Goal: Transaction & Acquisition: Purchase product/service

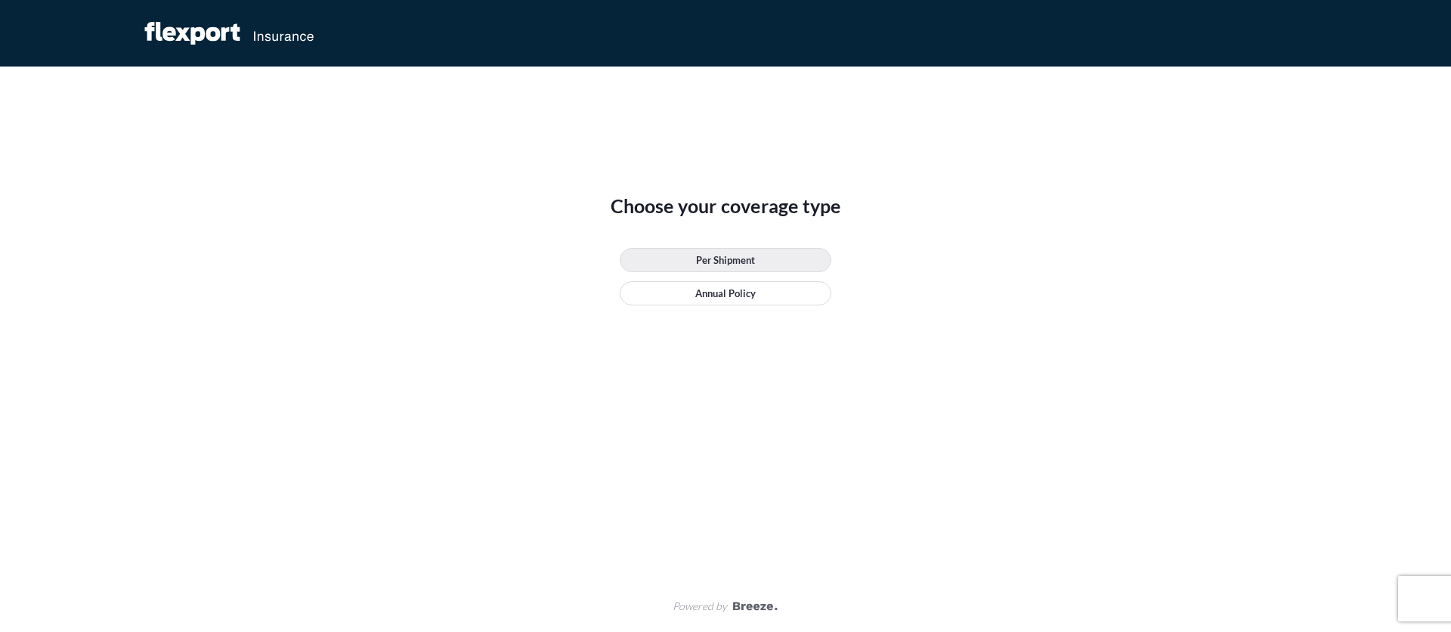
click at [756, 252] on link "Per Shipment" at bounding box center [726, 260] width 212 height 24
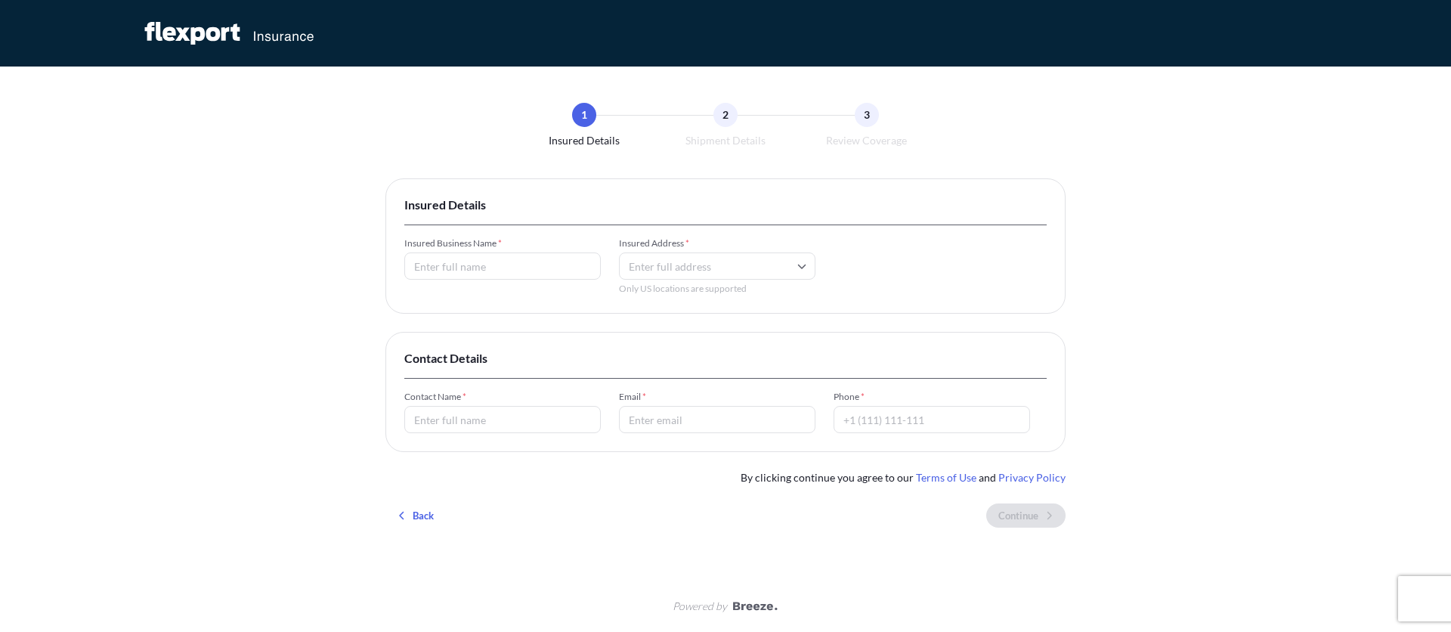
click at [497, 275] on input "Insured Business Name *" at bounding box center [502, 265] width 196 height 27
type input "oiaueg"
click at [645, 270] on input "Insured Address *" at bounding box center [717, 265] width 196 height 27
type input "u"
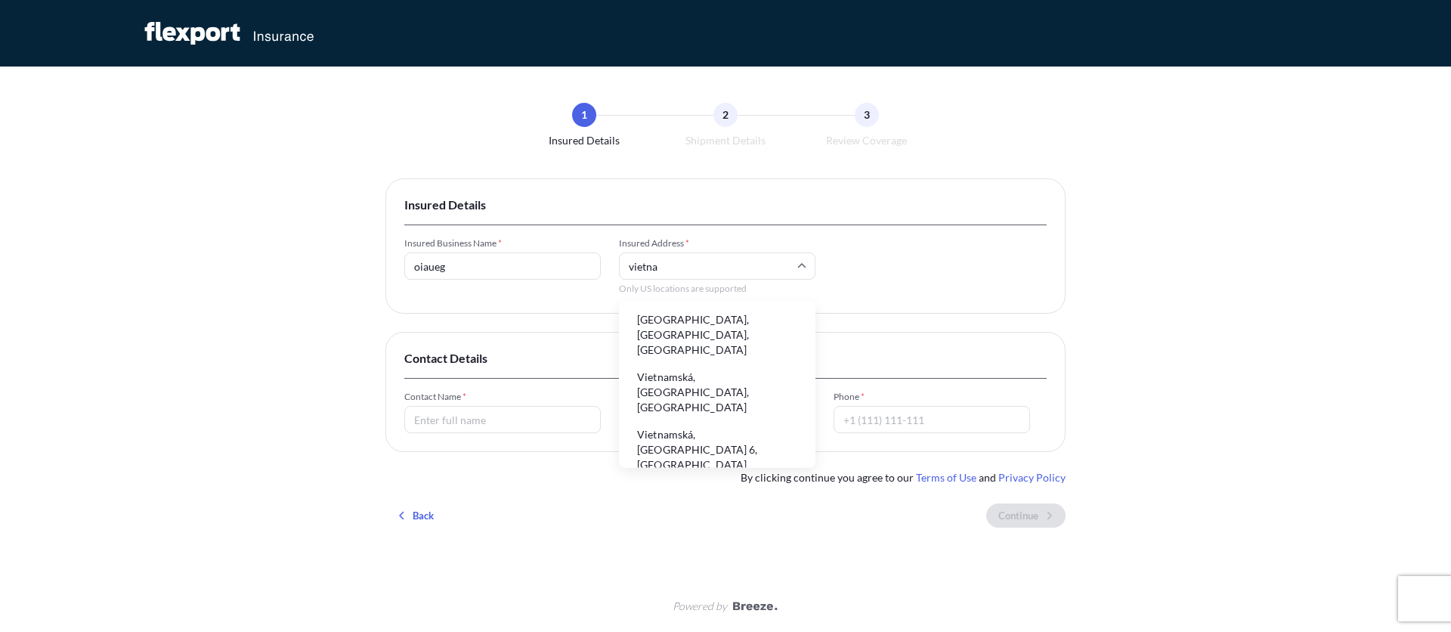
click at [658, 261] on input "vietna" at bounding box center [717, 265] width 196 height 27
click at [693, 325] on li "[GEOGRAPHIC_DATA], [GEOGRAPHIC_DATA], [GEOGRAPHIC_DATA]" at bounding box center [717, 334] width 184 height 54
type input "[GEOGRAPHIC_DATA], [GEOGRAPHIC_DATA], [GEOGRAPHIC_DATA]"
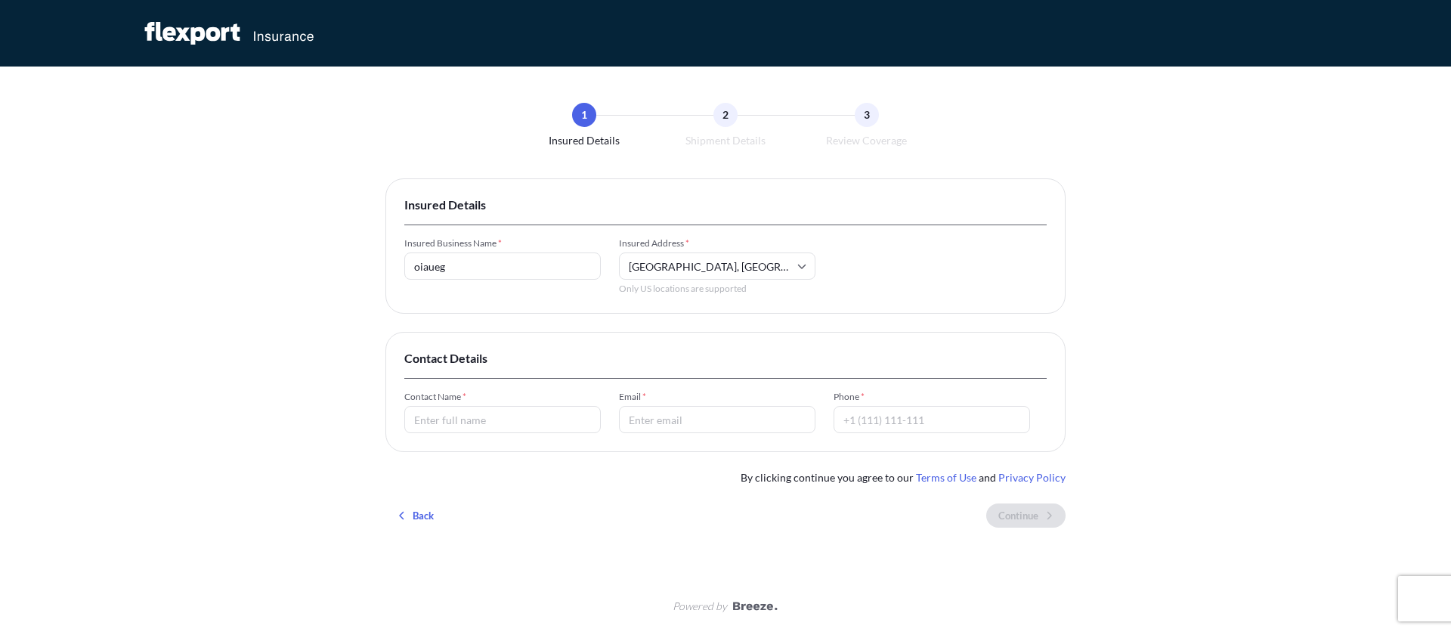
click at [552, 428] on input "Contact Name *" at bounding box center [502, 419] width 196 height 27
type input "[PERSON_NAME]"
type input "[EMAIL_ADDRESS][DOMAIN_NAME]"
type input "[PHONE_NUMBER]"
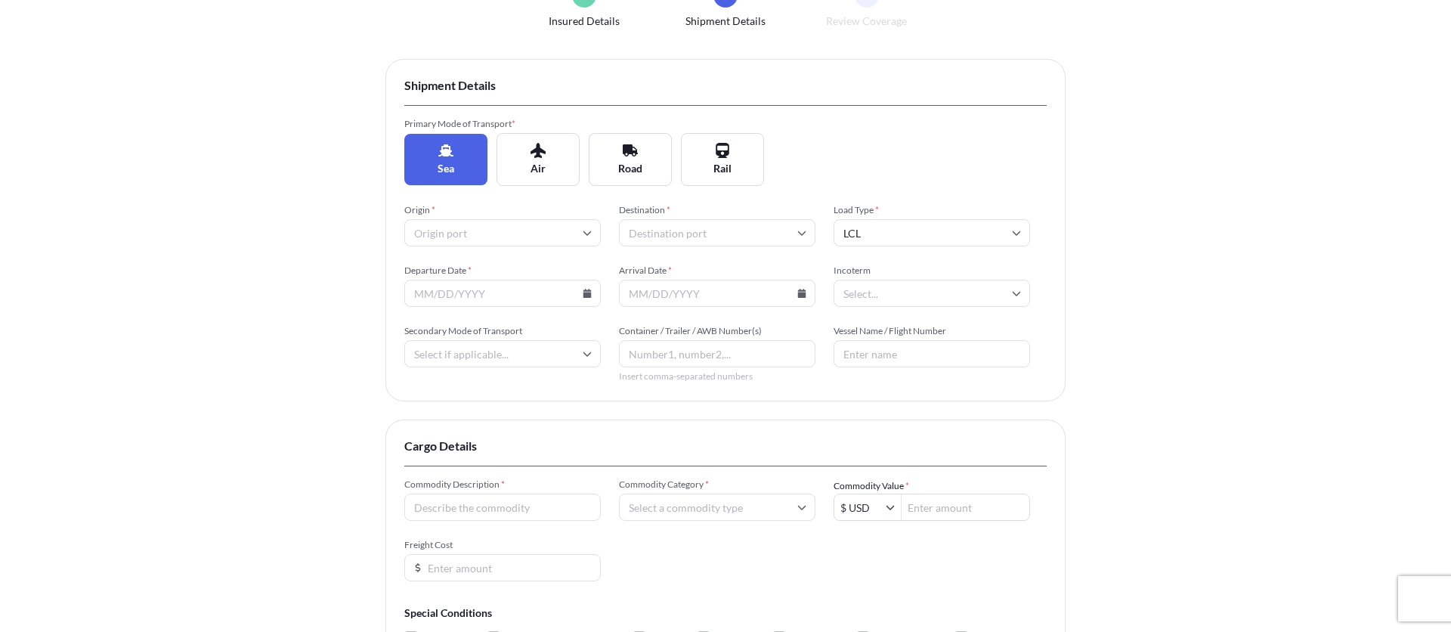
scroll to position [122, 0]
click at [549, 232] on input "Origin *" at bounding box center [502, 230] width 196 height 27
drag, startPoint x: 463, startPoint y: 270, endPoint x: 561, endPoint y: 256, distance: 98.4
click at [463, 270] on li "AEABU Abu al Bukhoosh" at bounding box center [502, 270] width 184 height 29
click at [739, 224] on input "Destination *" at bounding box center [717, 230] width 196 height 27
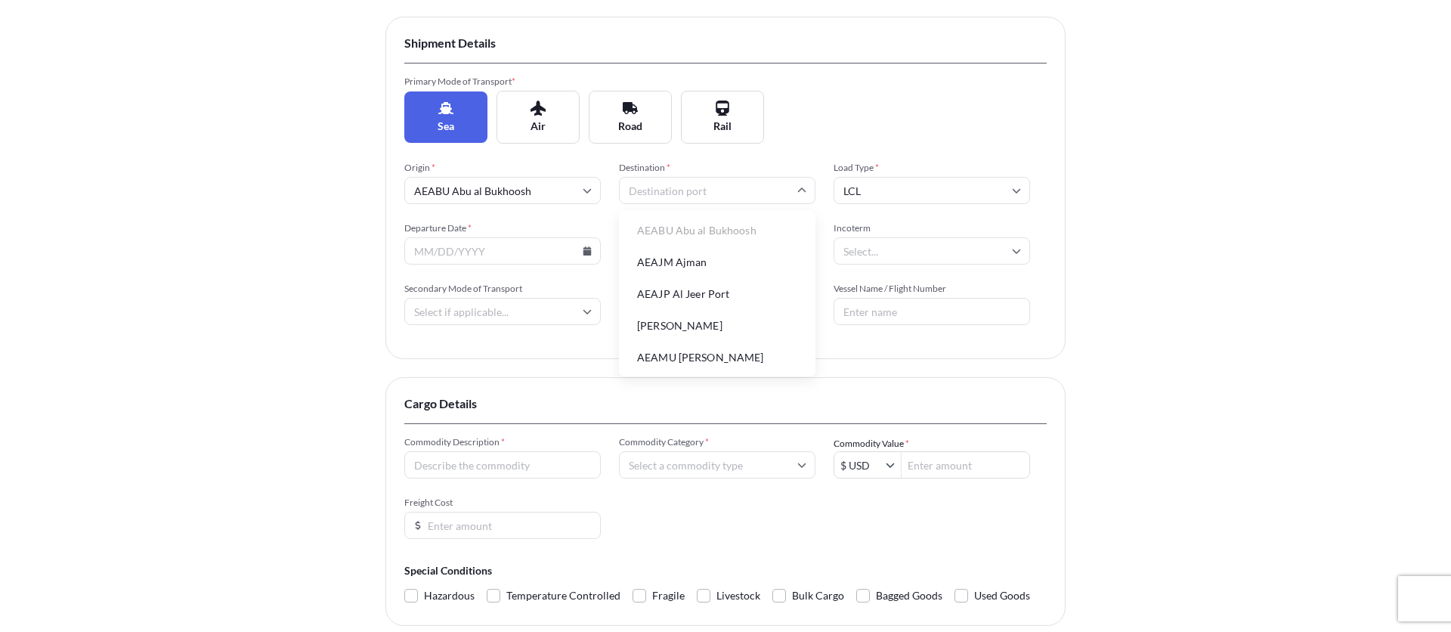
scroll to position [39, 0]
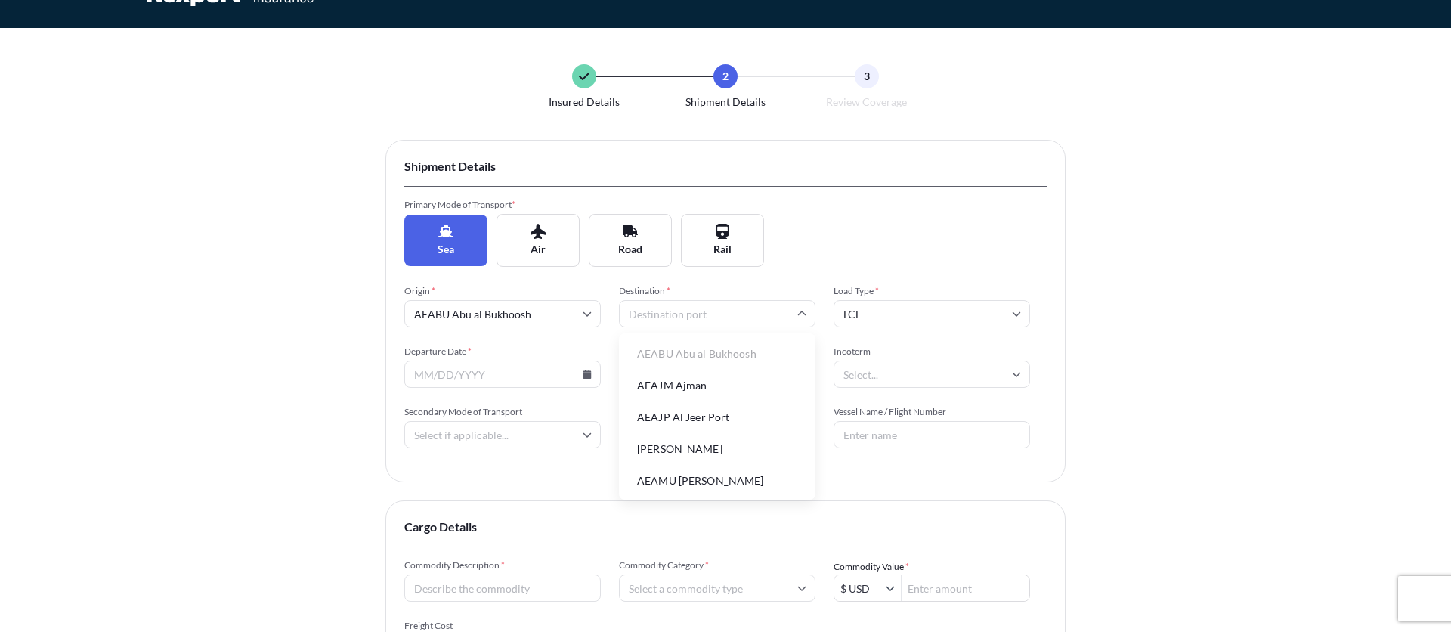
click at [664, 400] on ul "AEABU Abu al Bukhoosh AEAJM Ajman AEAJP Al Jeer Port AEAMF Musaffah AEAMU [PERS…" at bounding box center [717, 581] width 184 height 484
drag, startPoint x: 667, startPoint y: 382, endPoint x: 611, endPoint y: 379, distance: 56.0
click at [667, 382] on li "AEAJM Ajman" at bounding box center [717, 385] width 184 height 29
click at [597, 375] on input "Departure Date *" at bounding box center [502, 373] width 196 height 27
click at [584, 375] on icon at bounding box center [587, 373] width 8 height 9
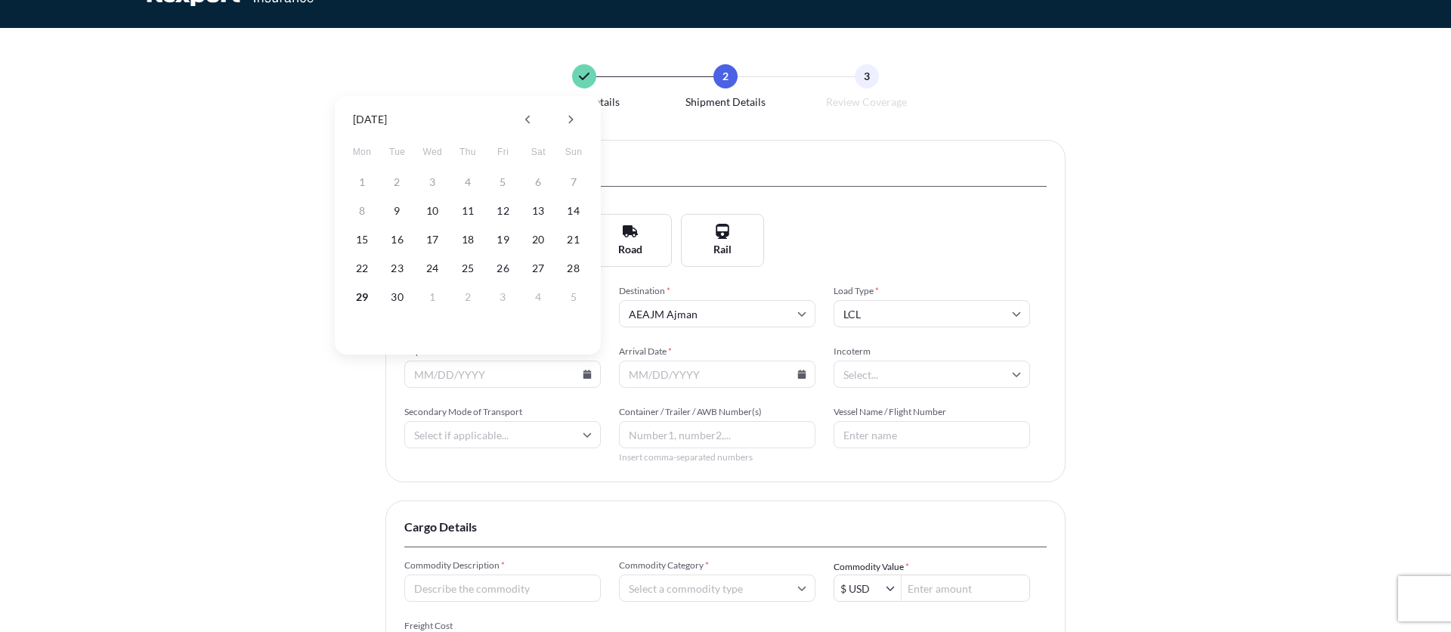
click at [547, 247] on div "15 16 17 18 19 20 21" at bounding box center [468, 239] width 242 height 27
click at [540, 239] on button "20" at bounding box center [538, 239] width 24 height 24
type input "[DATE]"
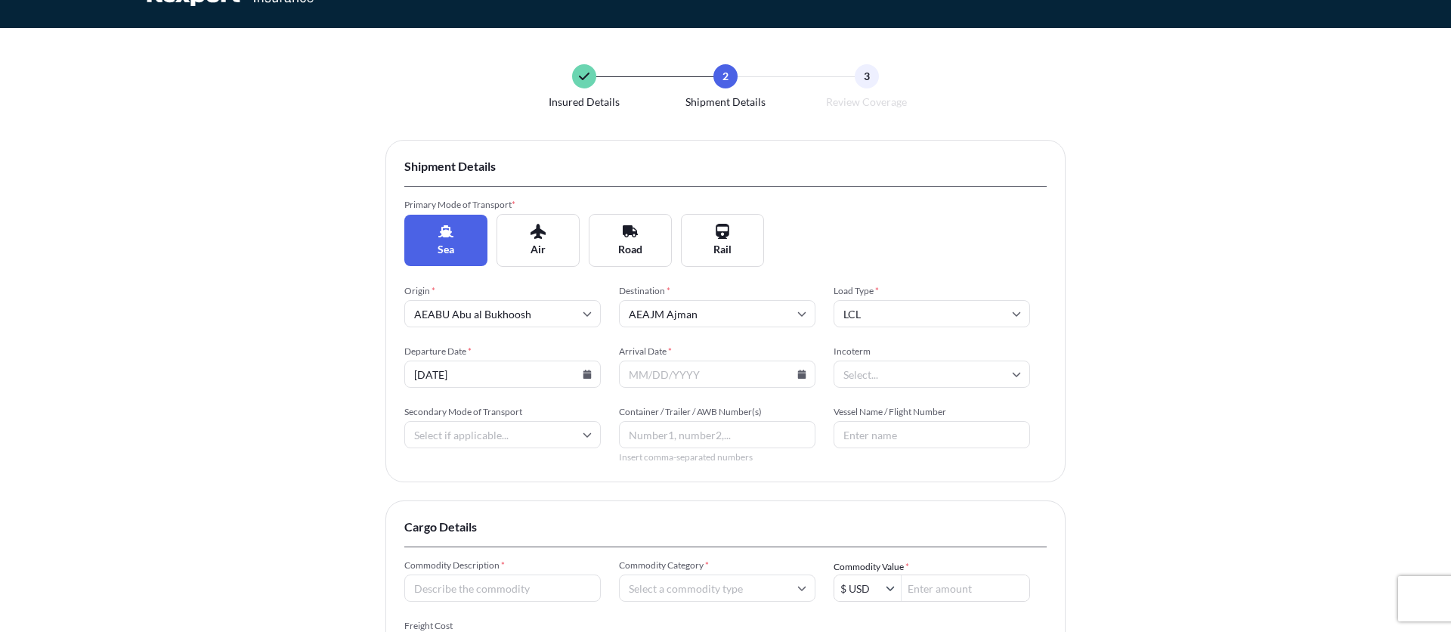
click at [804, 376] on icon at bounding box center [802, 373] width 8 height 9
click at [778, 265] on button "28" at bounding box center [788, 268] width 24 height 24
type input "[DATE]"
click at [927, 372] on input "Incoterm" at bounding box center [931, 373] width 196 height 27
drag, startPoint x: 1120, startPoint y: 350, endPoint x: 1087, endPoint y: 349, distance: 33.3
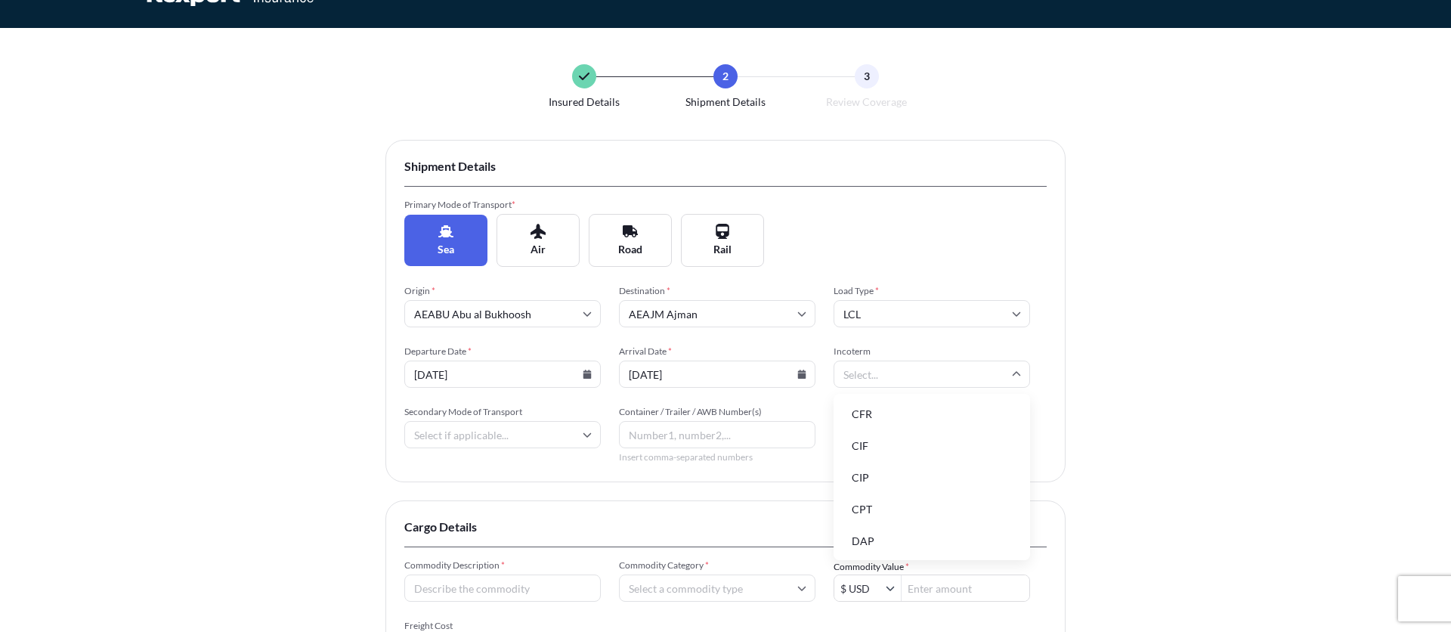
click at [1120, 350] on div "Insured Details 2 Shipment Details 3 Review Coverage Shipment Details Primary M…" at bounding box center [725, 425] width 1451 height 929
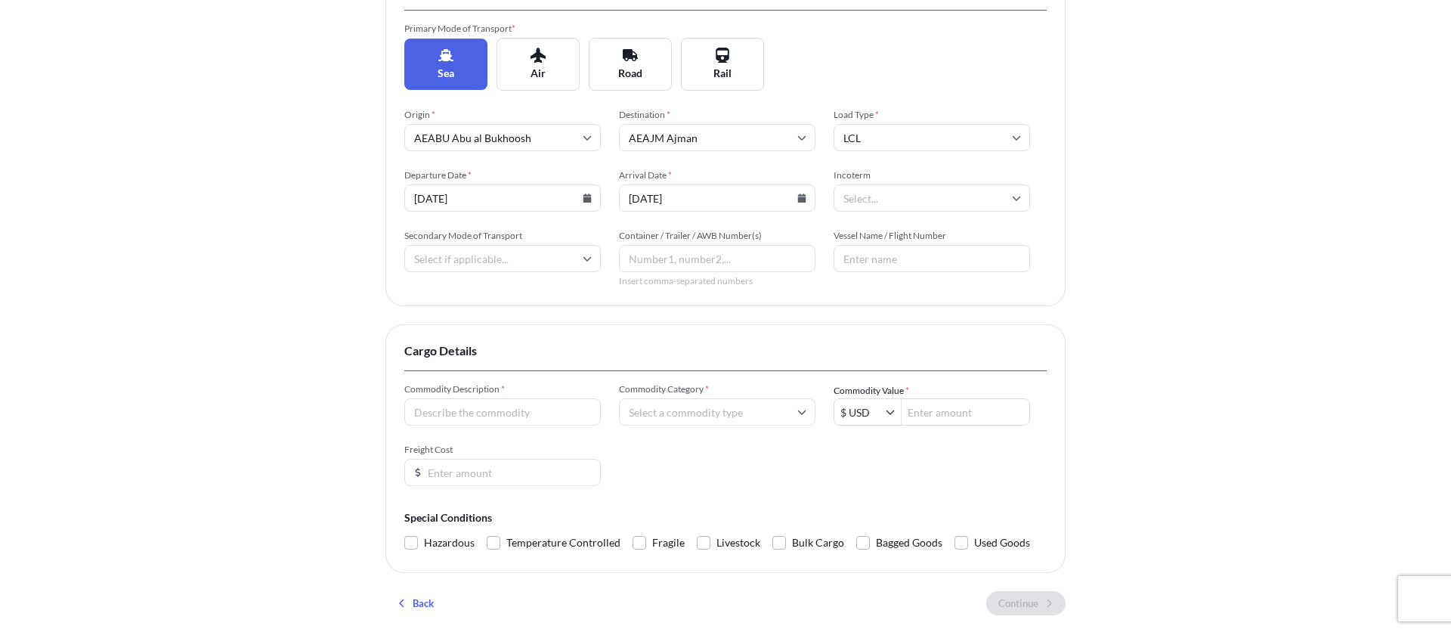
scroll to position [298, 0]
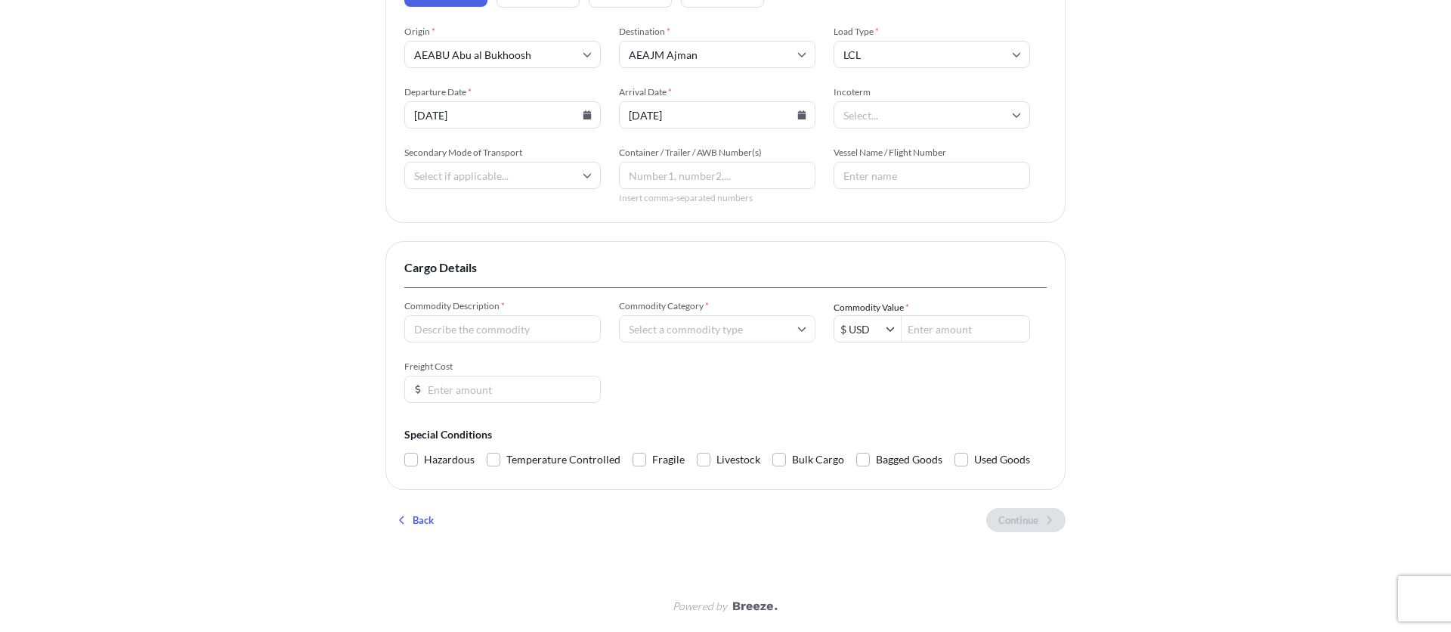
drag, startPoint x: 548, startPoint y: 351, endPoint x: 542, endPoint y: 329, distance: 22.5
click at [547, 349] on div "Commodity Description * Commodity Category * Commodity Value * $ USD Freight Co…" at bounding box center [725, 351] width 642 height 103
click at [542, 329] on input "Commodity Description *" at bounding box center [502, 328] width 196 height 27
type input "rice"
click at [595, 413] on form "Commodity Description * rice Commodity Category * Commodity Value * $ USD Freig…" at bounding box center [725, 385] width 642 height 171
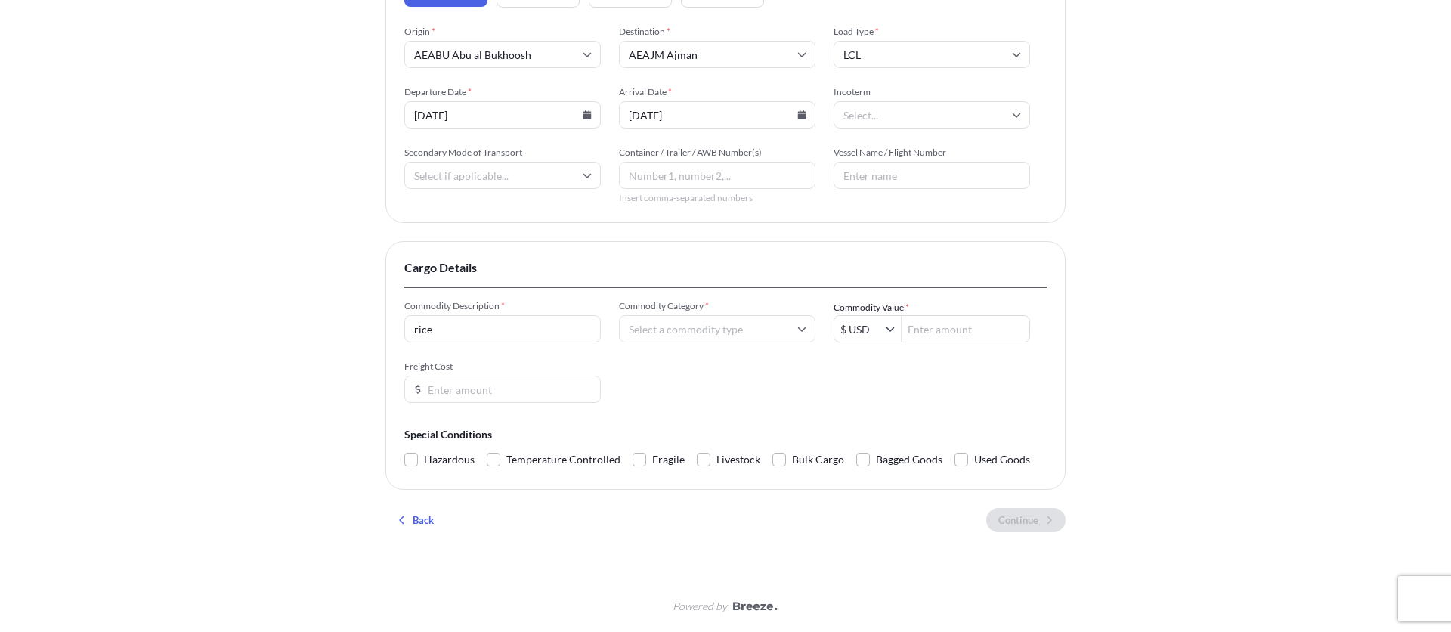
click at [524, 346] on div "Commodity Description * rice Commodity Category * Commodity Value * $ USD Freig…" at bounding box center [725, 351] width 642 height 103
click at [518, 326] on input "rice" at bounding box center [502, 328] width 196 height 27
click at [746, 323] on input "Commodity Category *" at bounding box center [717, 328] width 196 height 27
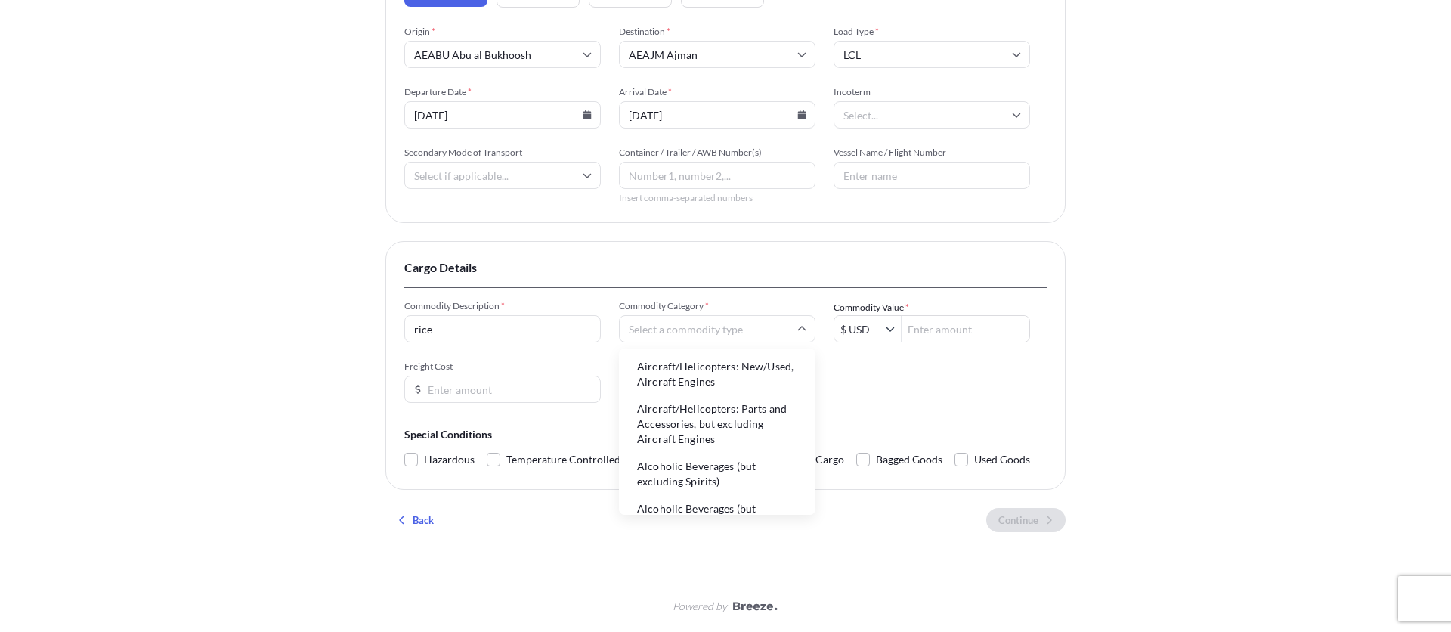
click at [706, 377] on li "Aircraft/Helicopters: New/Used, Aircraft Engines" at bounding box center [717, 373] width 184 height 39
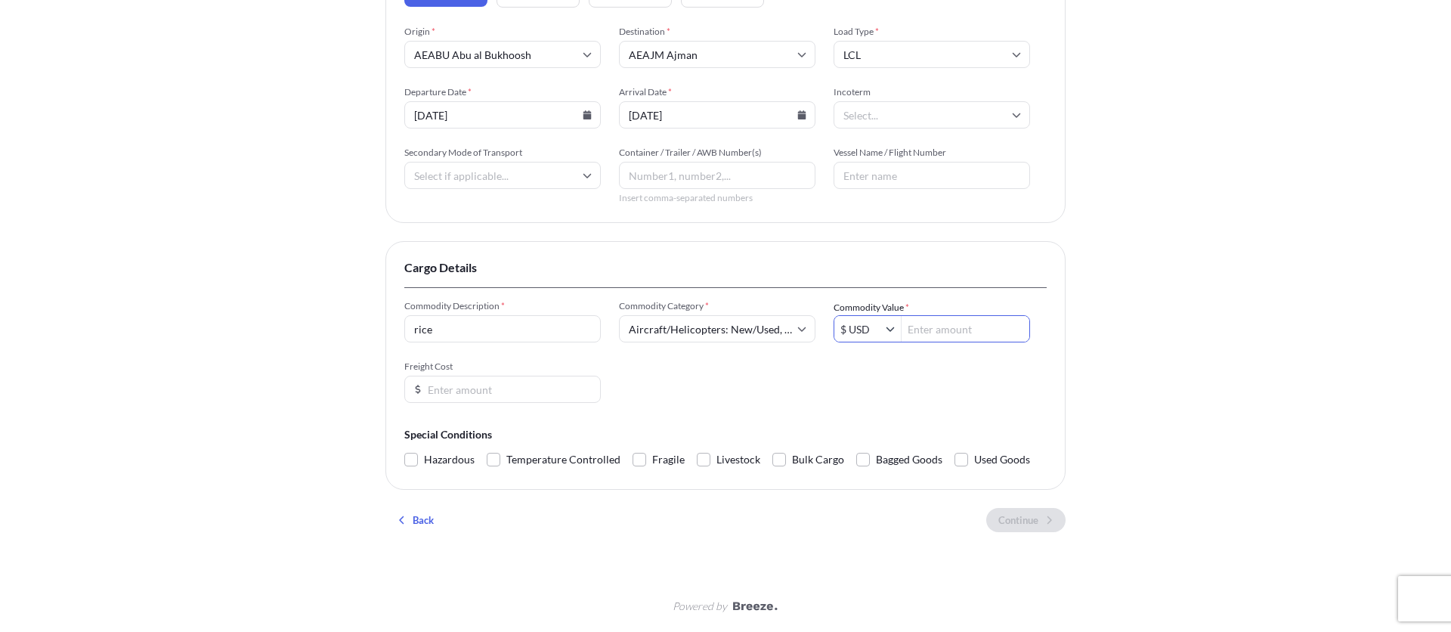
click at [945, 331] on input "Commodity Value *" at bounding box center [965, 328] width 128 height 27
type input "2,000"
click at [945, 384] on div "Commodity Description * rice Commodity Category * Aircraft/Helicopters: New/Use…" at bounding box center [725, 351] width 642 height 103
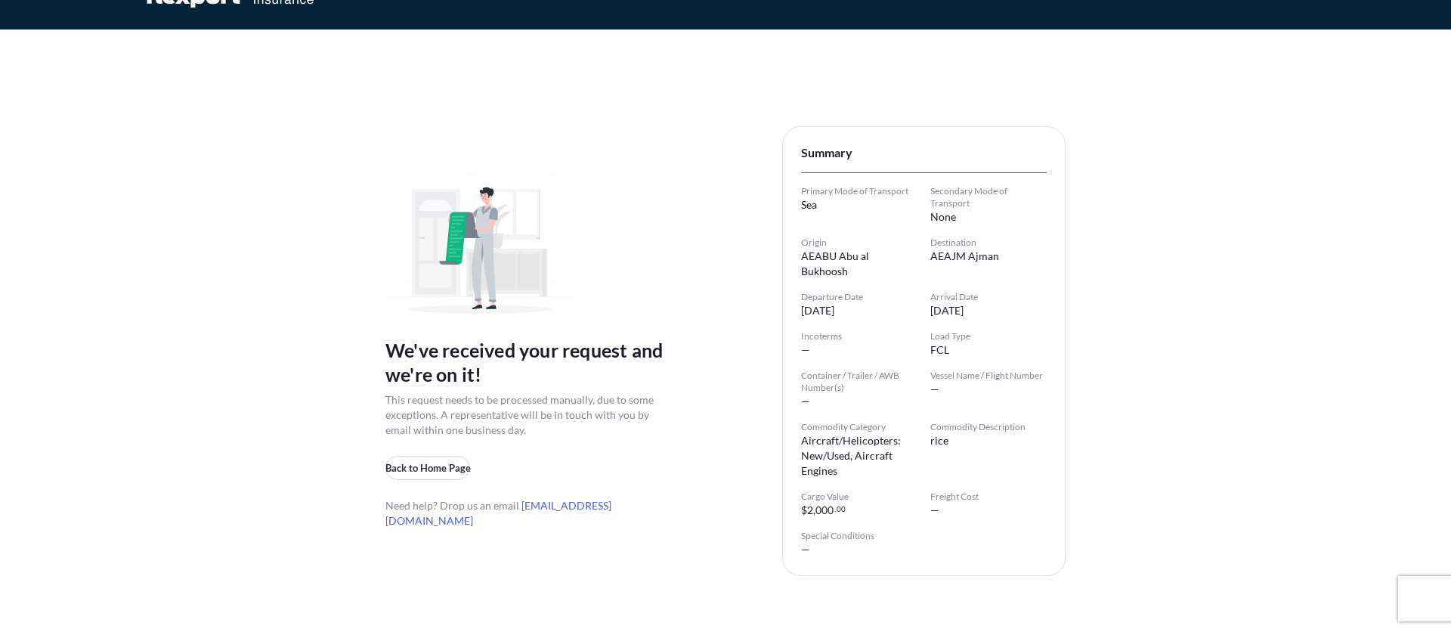
scroll to position [40, 0]
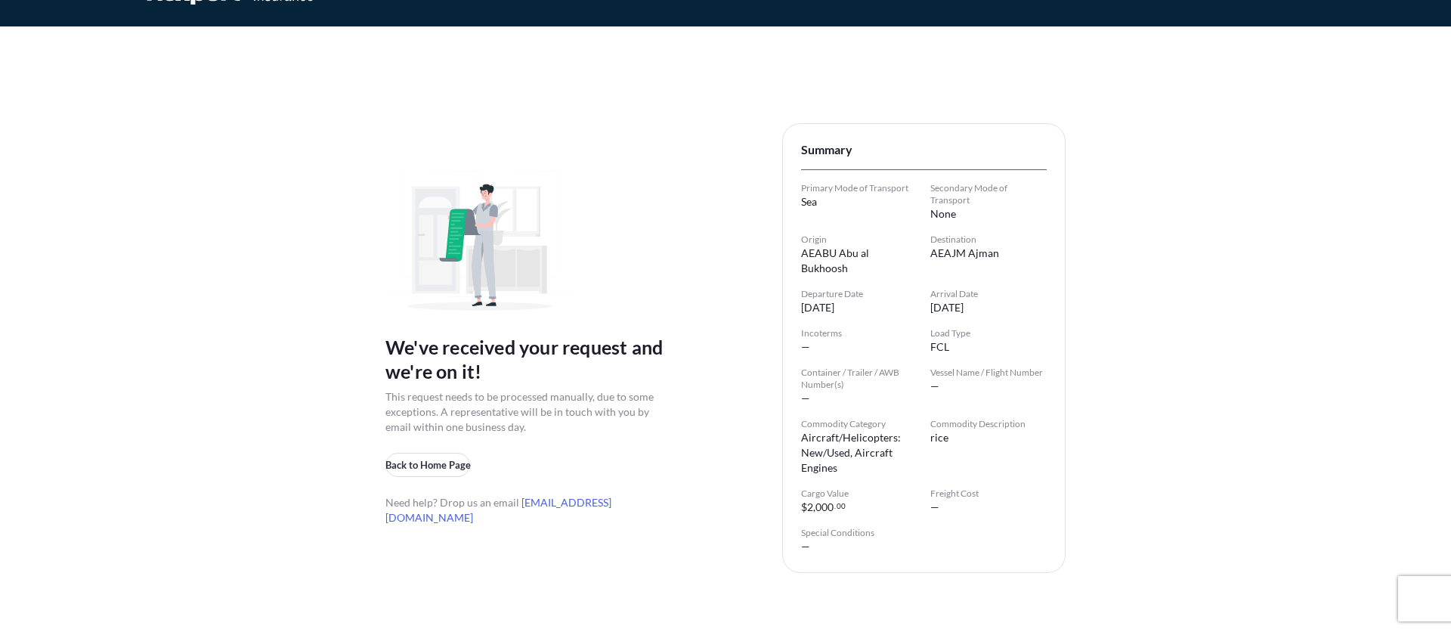
click at [556, 416] on span "This request needs to be processed manually, due to some exceptions. A represen…" at bounding box center [526, 411] width 283 height 45
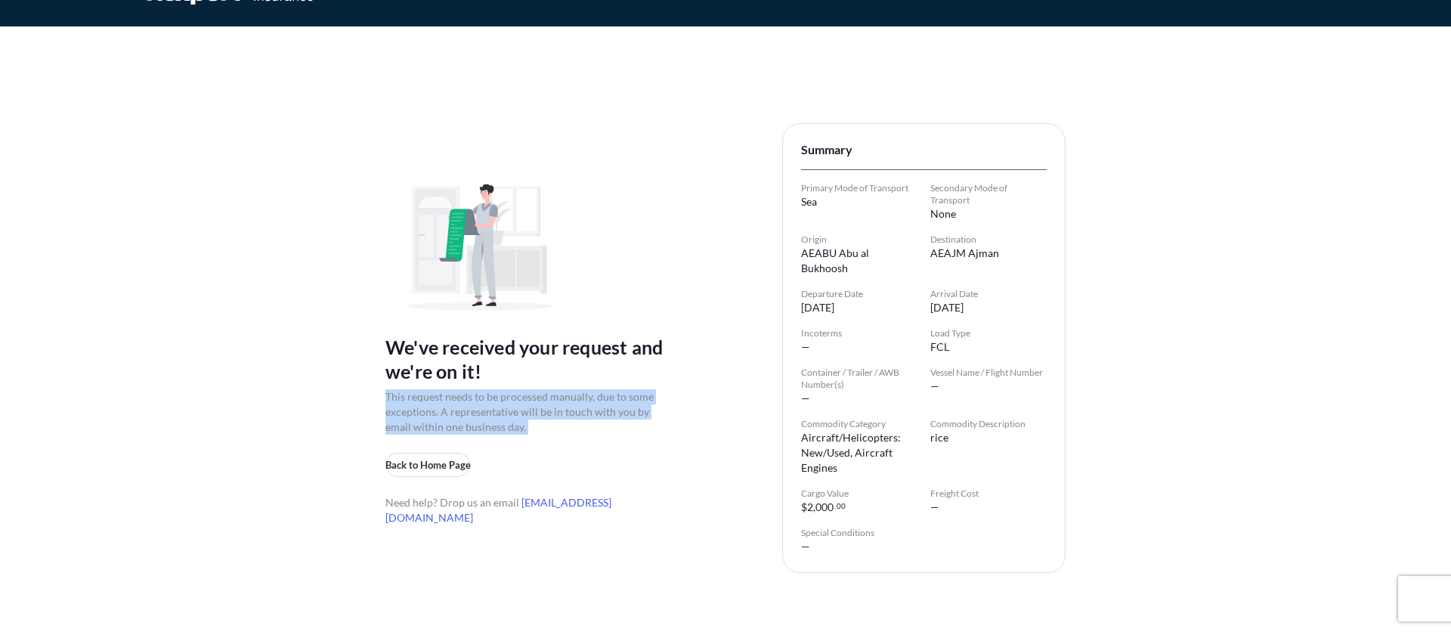
click at [556, 416] on span "This request needs to be processed manually, due to some exceptions. A represen…" at bounding box center [526, 411] width 283 height 45
click at [678, 443] on div "We've received your request and we're on it! This request needs to be processed…" at bounding box center [725, 348] width 680 height 510
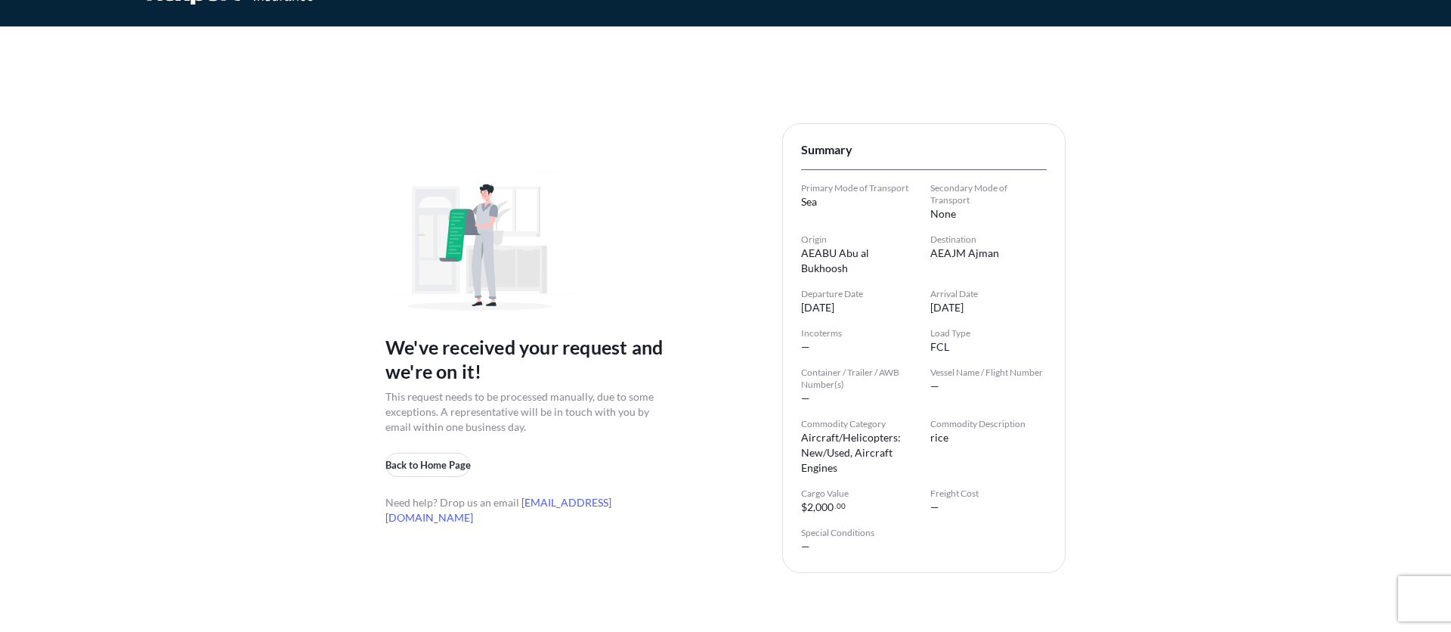
scroll to position [84, 0]
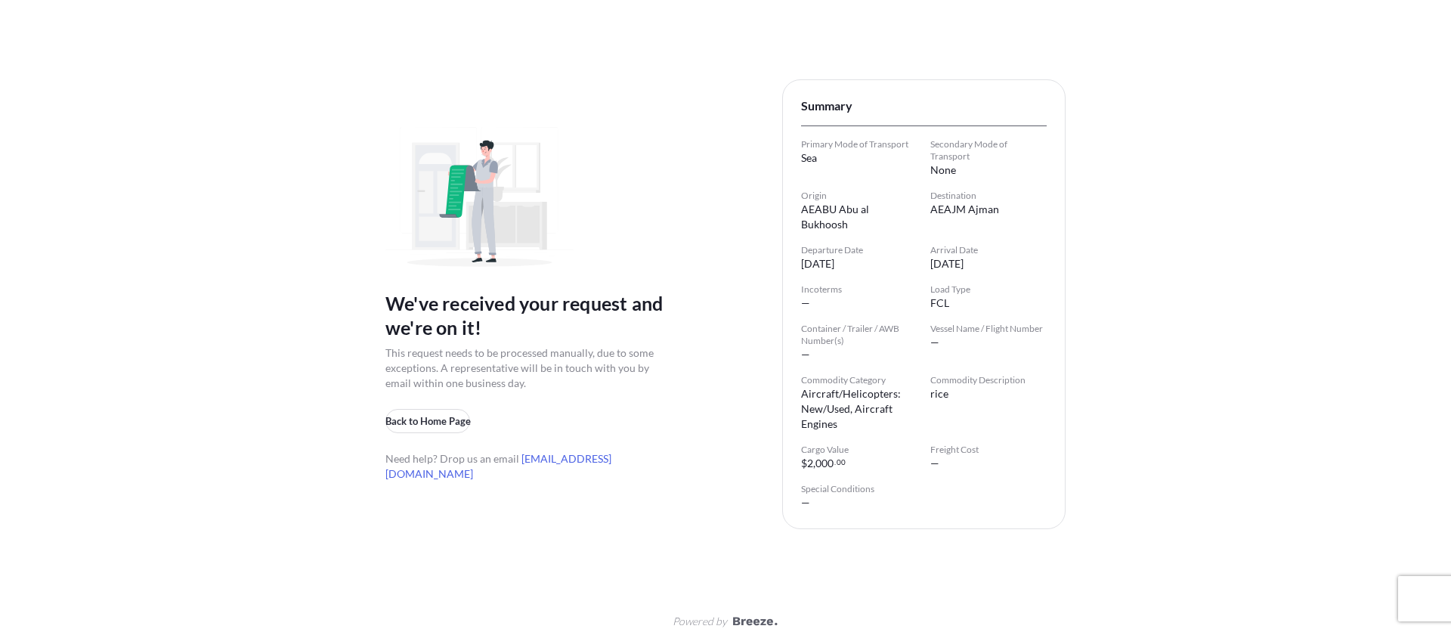
drag, startPoint x: 547, startPoint y: 196, endPoint x: 546, endPoint y: 367, distance: 171.5
click at [548, 198] on icon at bounding box center [479, 197] width 189 height 141
